Goal: Find specific page/section: Find specific page/section

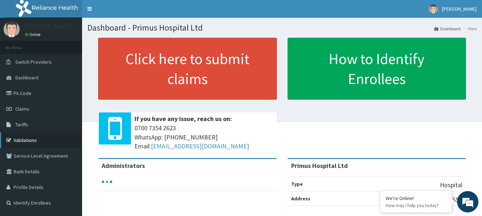
click at [35, 140] on link "Validations" at bounding box center [41, 141] width 82 height 16
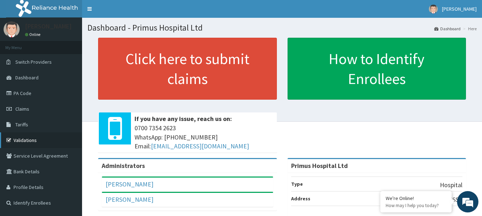
click at [34, 144] on link "Validations" at bounding box center [41, 141] width 82 height 16
